Goal: Navigation & Orientation: Find specific page/section

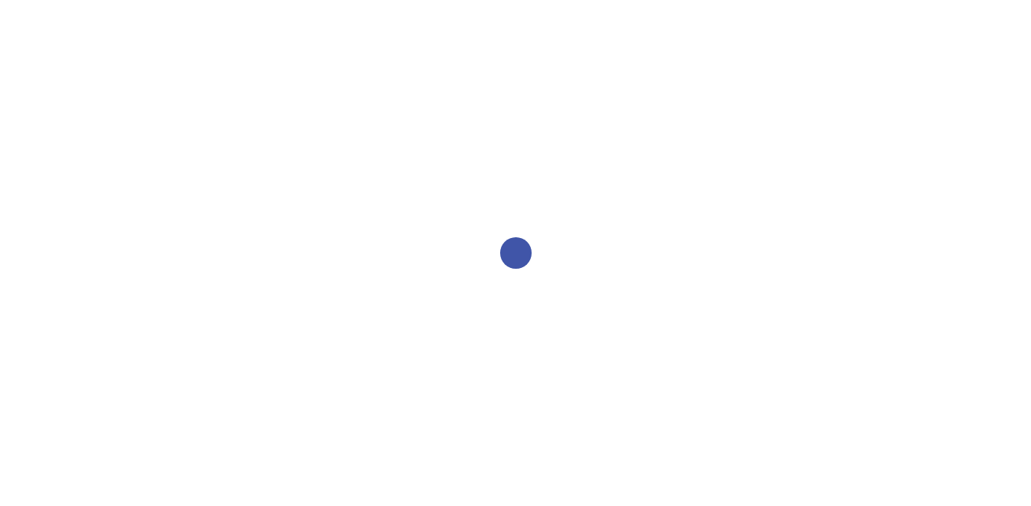
select select "2bed604d-1099-4043-b1bc-2365e8740244"
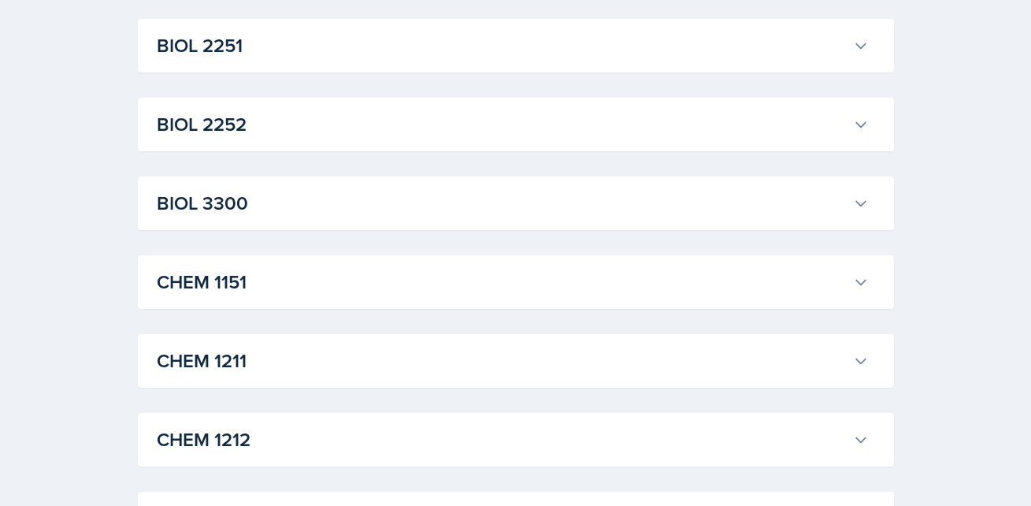
scroll to position [546, 0]
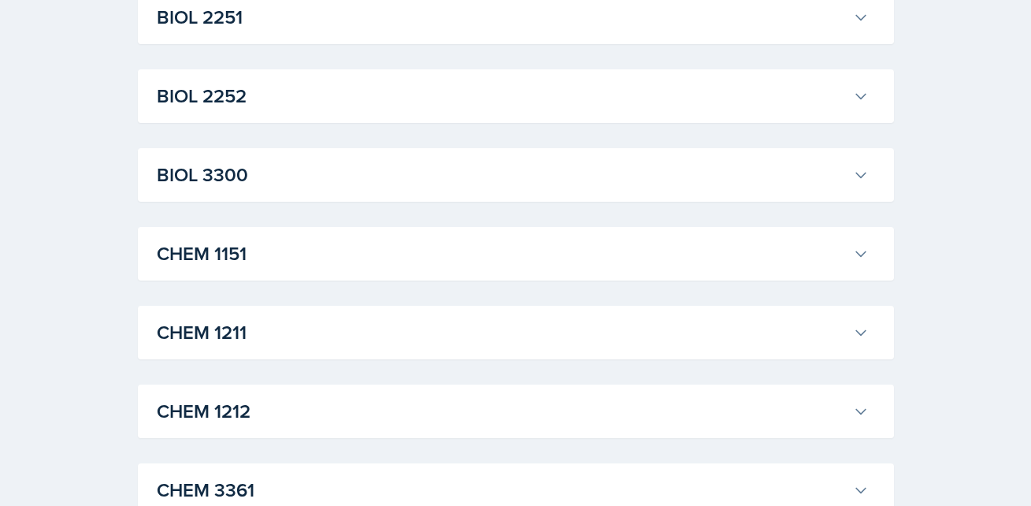
click at [425, 418] on h3 "CHEM 1212" at bounding box center [502, 411] width 690 height 28
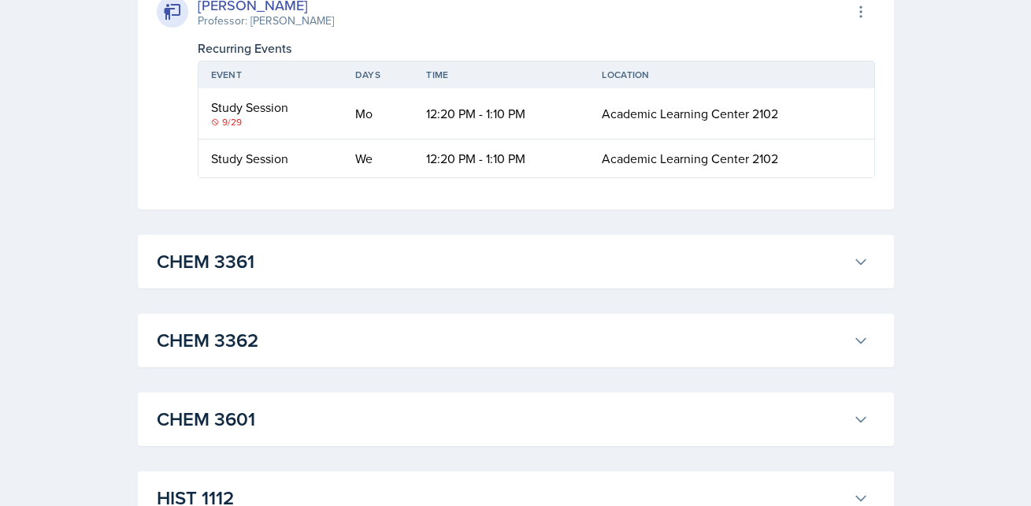
scroll to position [1423, 0]
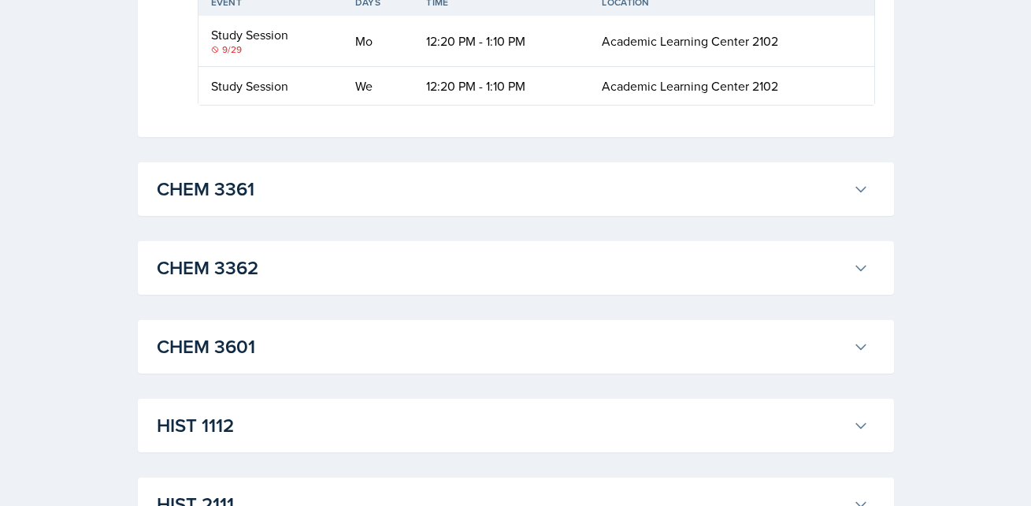
click at [370, 198] on h3 "CHEM 3361" at bounding box center [502, 189] width 690 height 28
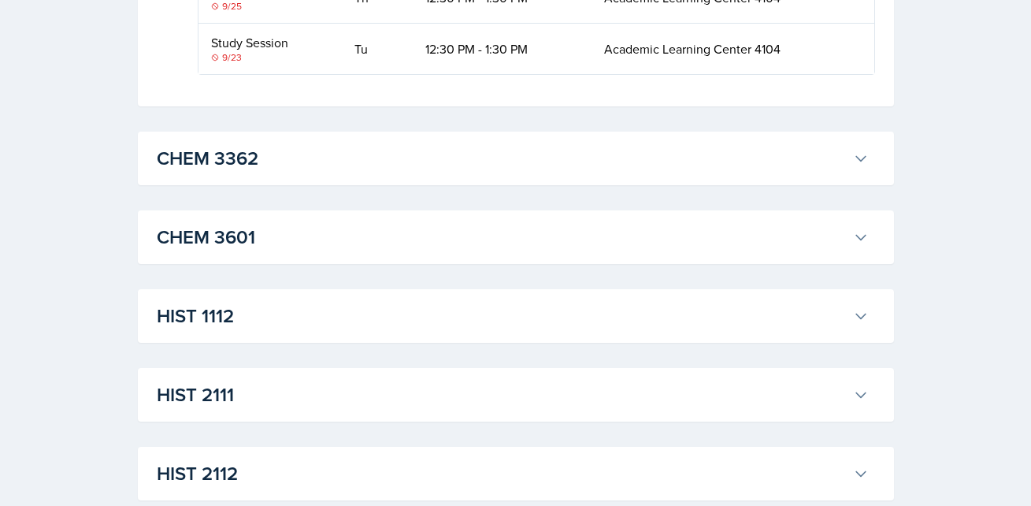
scroll to position [2646, 0]
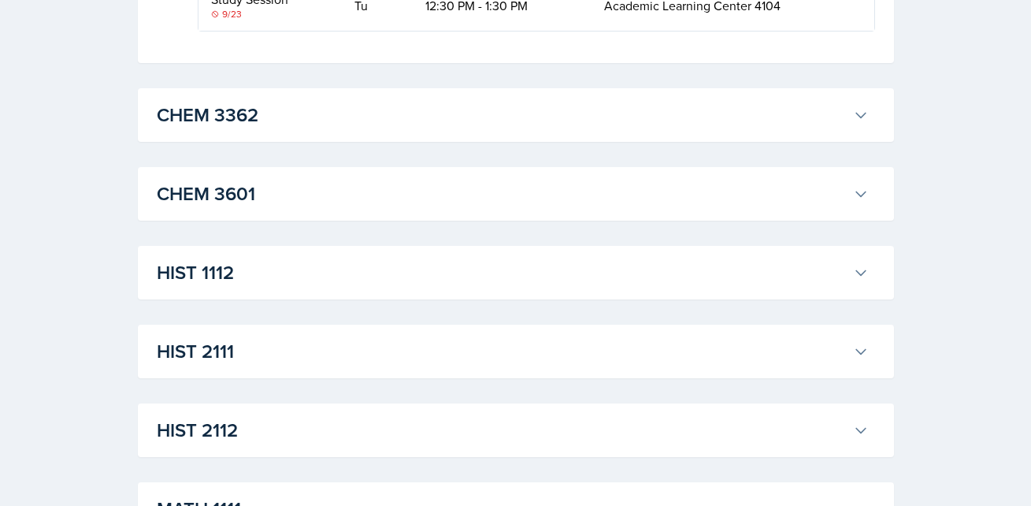
click at [309, 109] on h3 "CHEM 3362" at bounding box center [502, 115] width 690 height 28
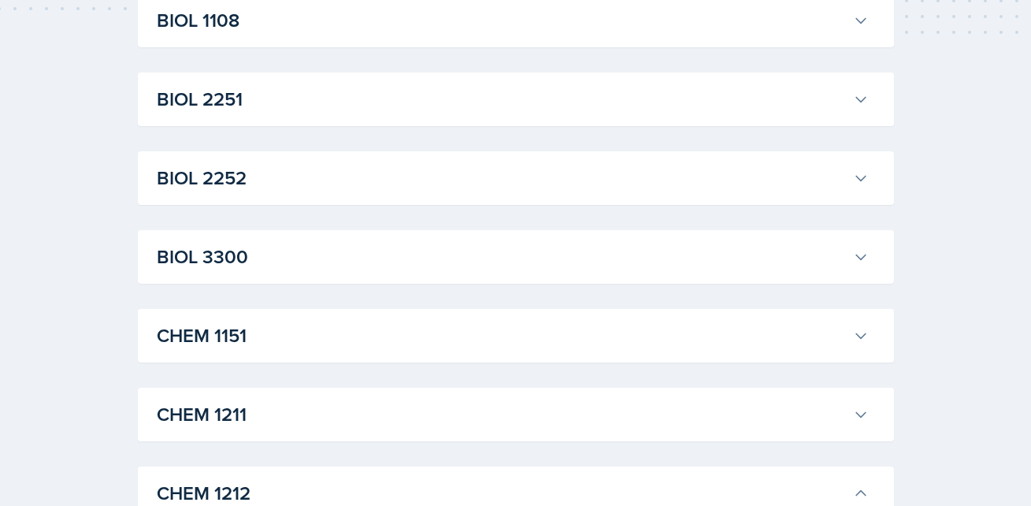
scroll to position [473, 0]
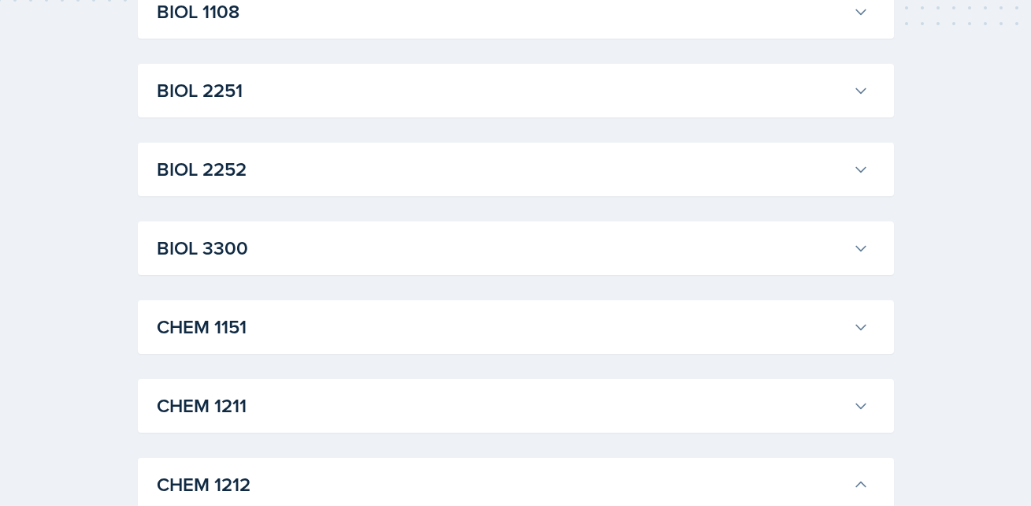
click at [235, 410] on h3 "CHEM 1211" at bounding box center [502, 405] width 690 height 28
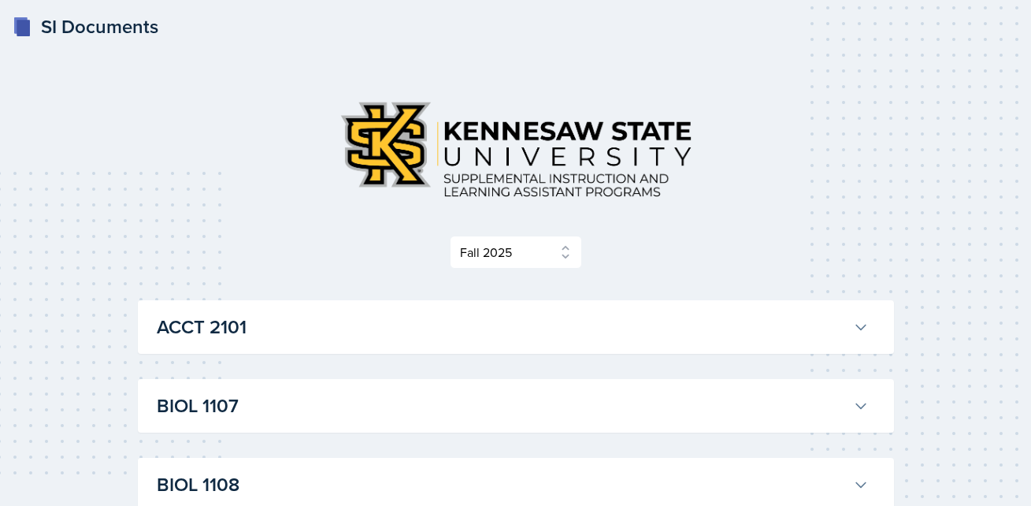
scroll to position [32, 0]
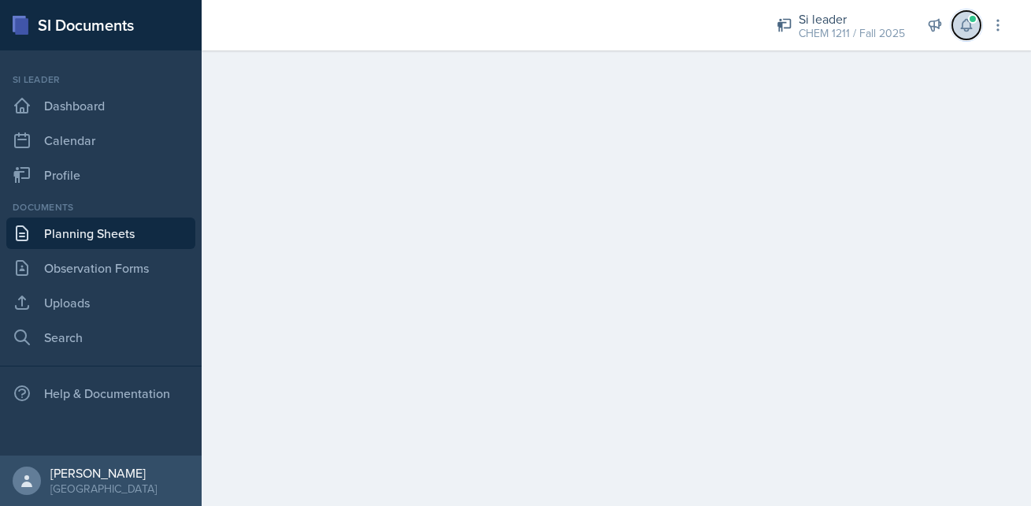
click at [967, 20] on icon at bounding box center [966, 26] width 10 height 12
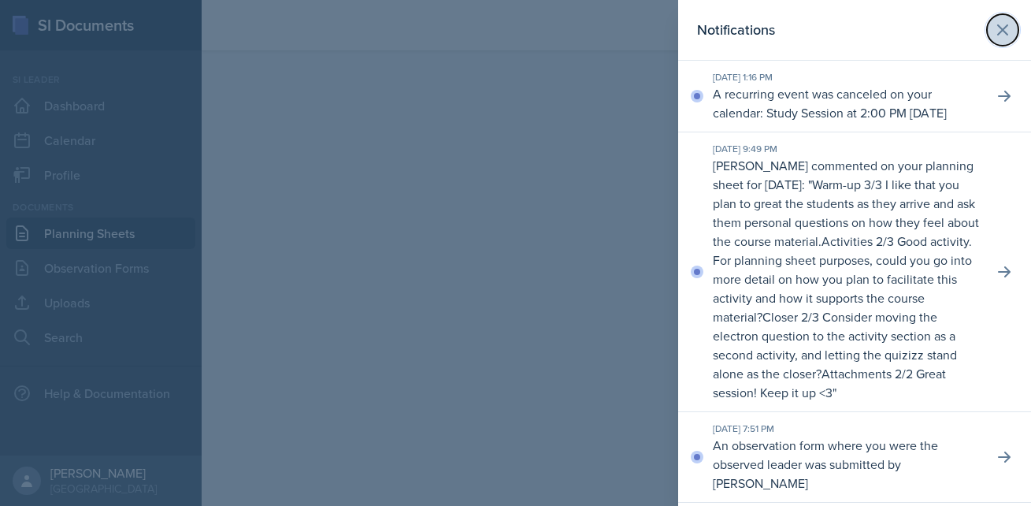
click at [998, 34] on icon at bounding box center [1002, 29] width 9 height 9
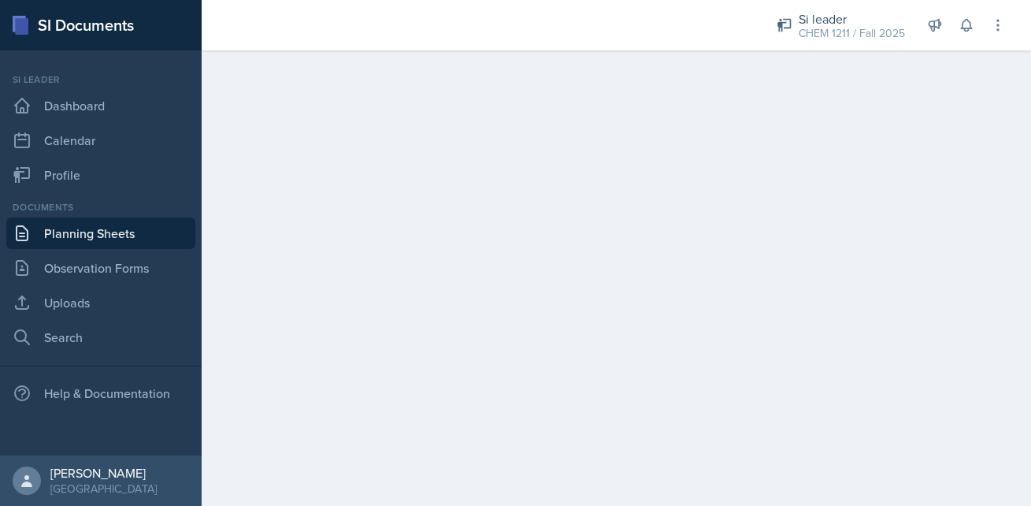
click at [106, 240] on link "Planning Sheets" at bounding box center [100, 233] width 189 height 32
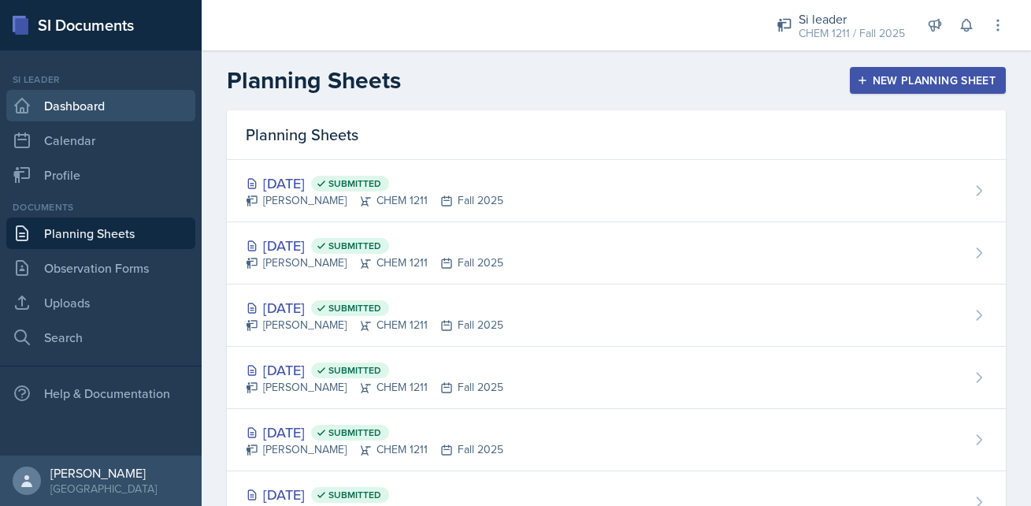
click at [82, 109] on link "Dashboard" at bounding box center [100, 106] width 189 height 32
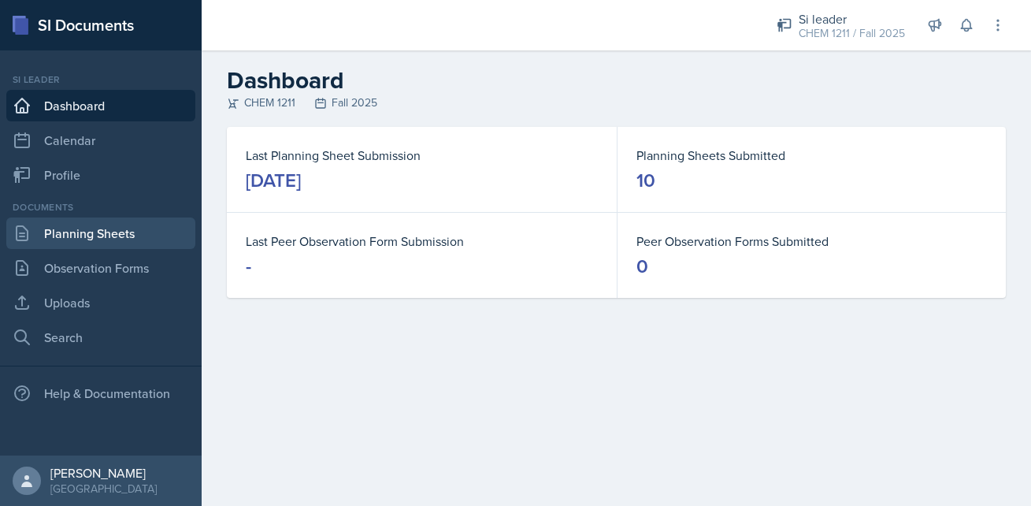
click at [105, 229] on link "Planning Sheets" at bounding box center [100, 233] width 189 height 32
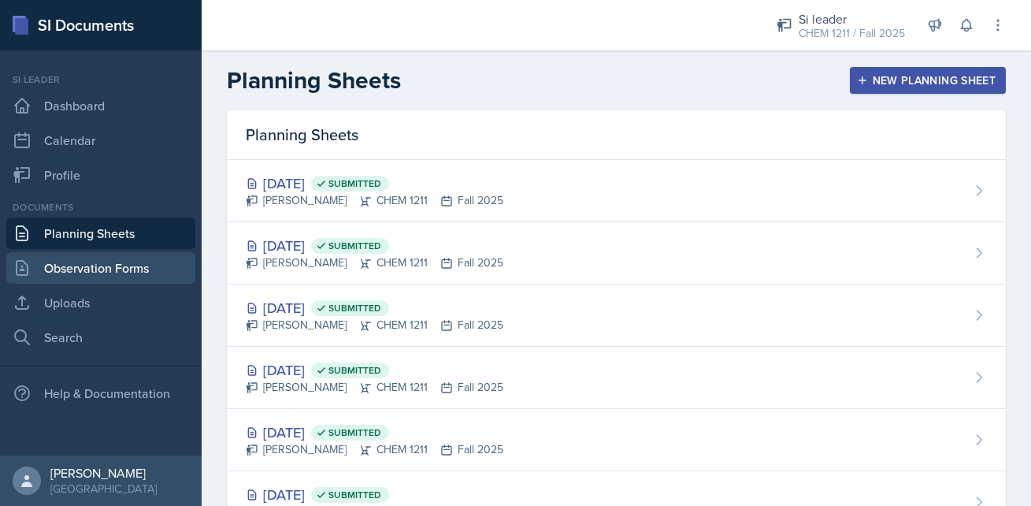
click at [133, 273] on link "Observation Forms" at bounding box center [100, 268] width 189 height 32
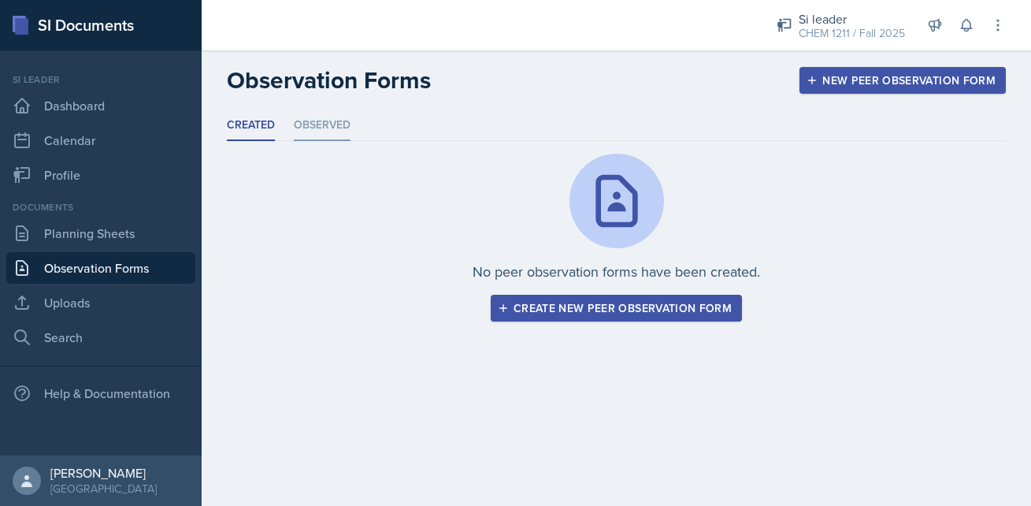
click at [327, 116] on li "Observed" at bounding box center [322, 125] width 57 height 31
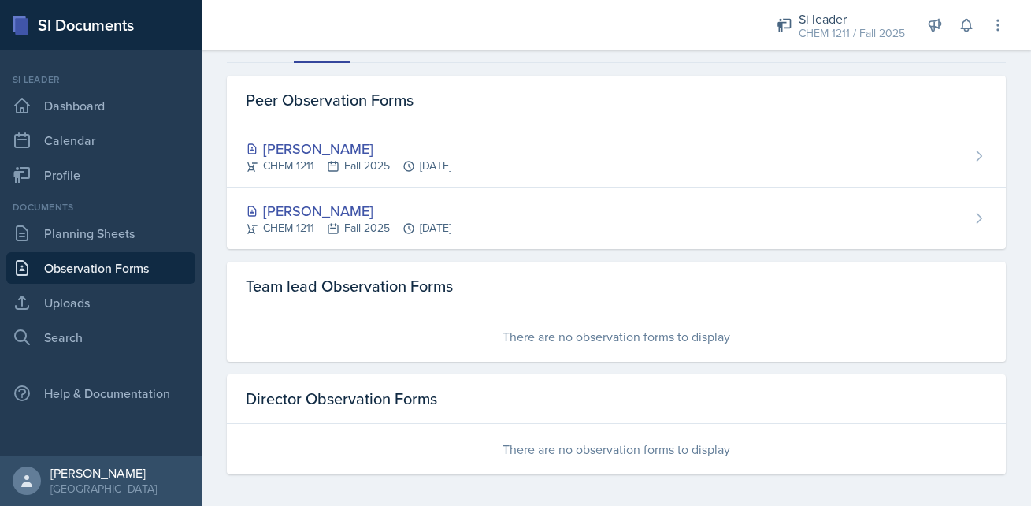
scroll to position [84, 0]
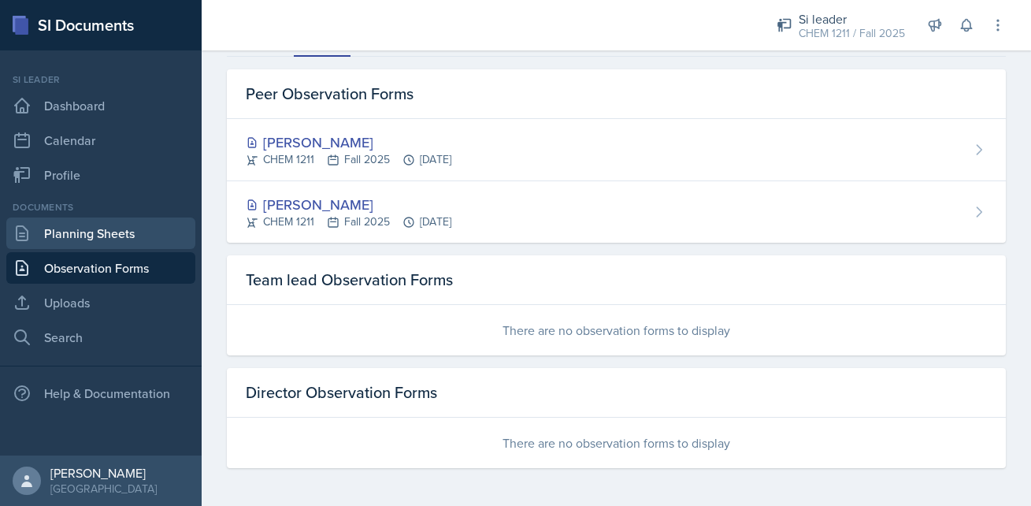
click at [170, 223] on link "Planning Sheets" at bounding box center [100, 233] width 189 height 32
